Goal: Find specific page/section: Find specific page/section

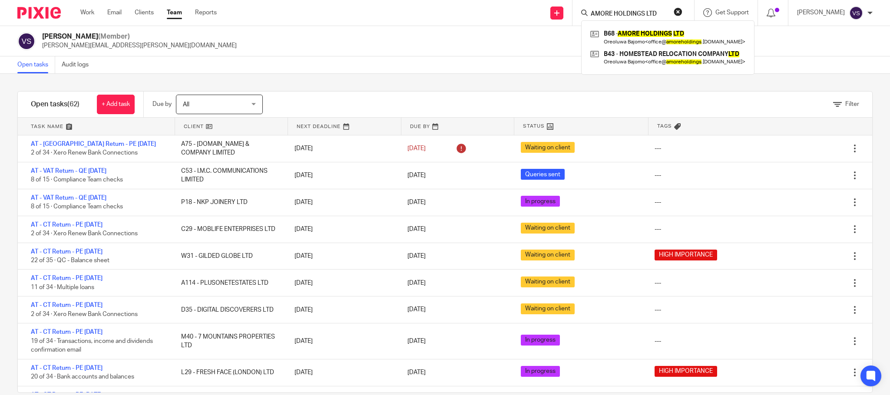
click at [677, 12] on form "AMORE HOLDINGS LTD" at bounding box center [636, 12] width 93 height 11
click at [683, 14] on button "reset" at bounding box center [678, 11] width 9 height 9
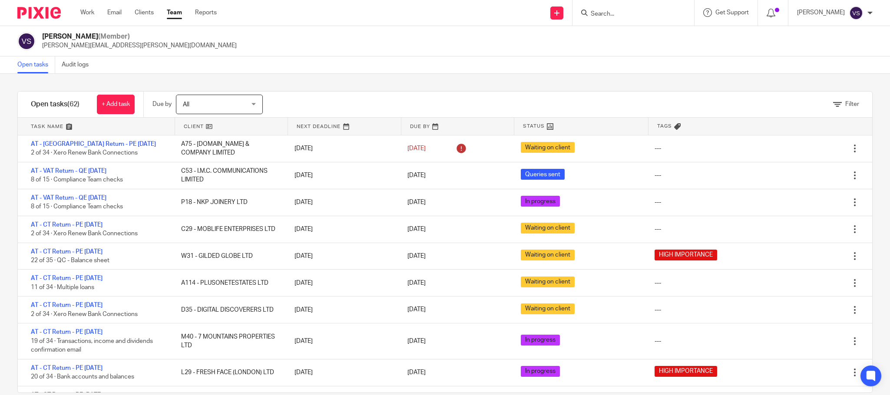
click at [638, 12] on input "Search" at bounding box center [629, 14] width 78 height 8
paste input "THE FIRST THIRTY SERVICES LIMITED"
type input "THE FIRST THIRTY SERVICES LIMITED"
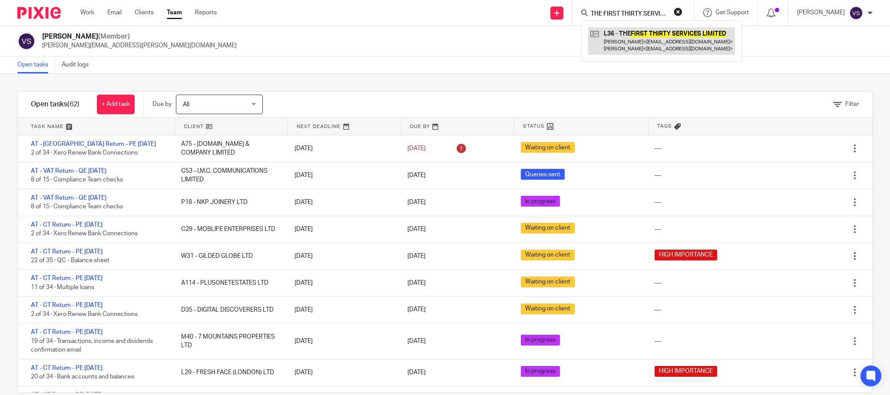
click at [643, 41] on link at bounding box center [661, 40] width 147 height 27
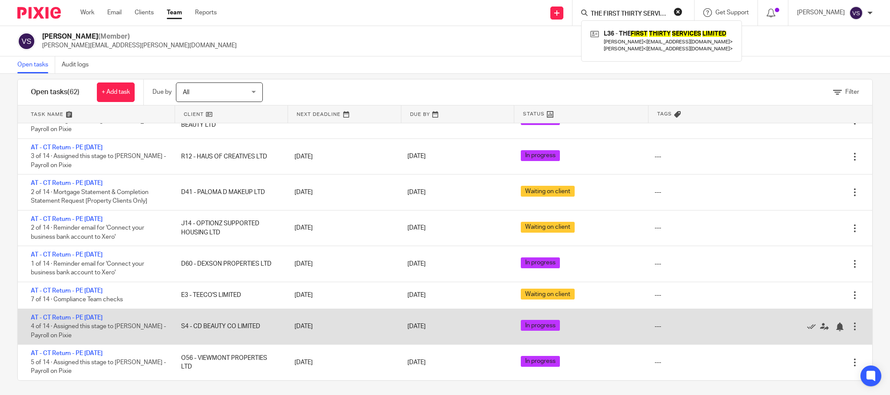
scroll to position [16, 0]
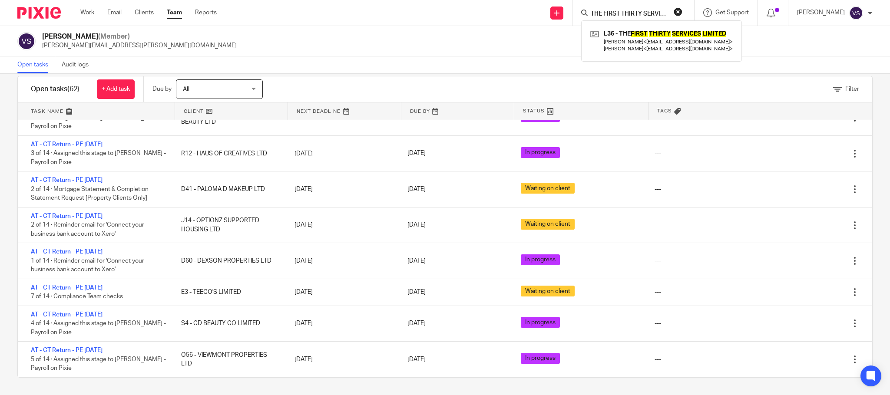
click at [418, 108] on link at bounding box center [457, 111] width 113 height 17
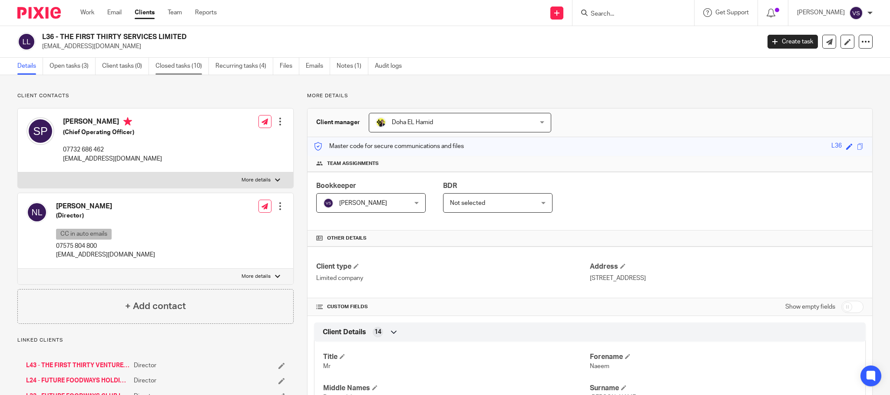
click at [196, 65] on link "Closed tasks (10)" at bounding box center [182, 66] width 53 height 17
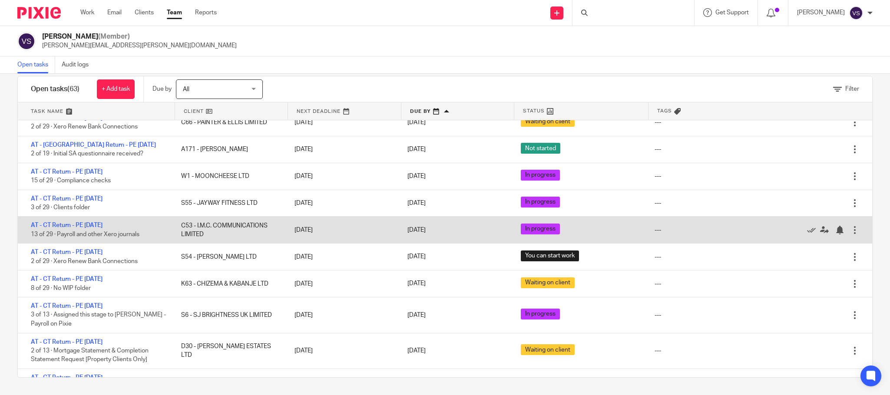
scroll to position [901, 0]
